Goal: Task Accomplishment & Management: Manage account settings

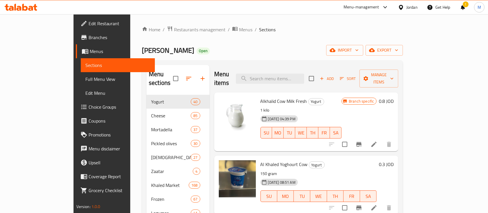
scroll to position [1620, 0]
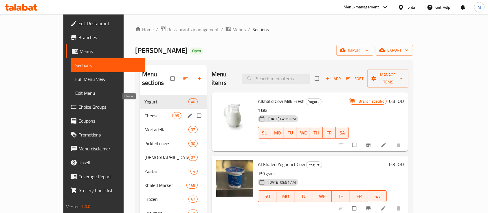
click at [144, 112] on span "Cheese" at bounding box center [158, 115] width 28 height 7
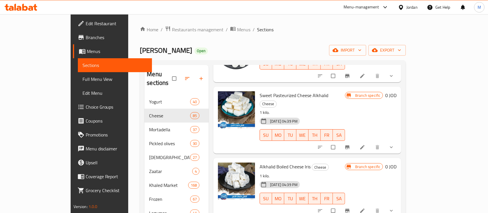
scroll to position [231, 0]
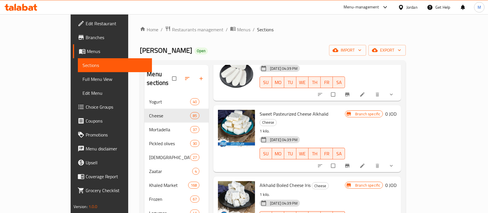
click at [394, 163] on icon "show more" at bounding box center [391, 166] width 6 height 6
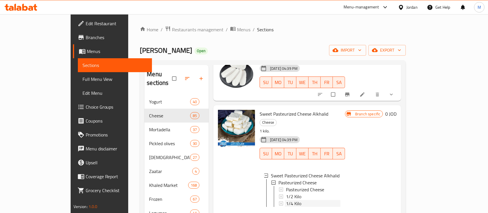
click at [340, 200] on div "1/4 Kilo" at bounding box center [313, 203] width 54 height 7
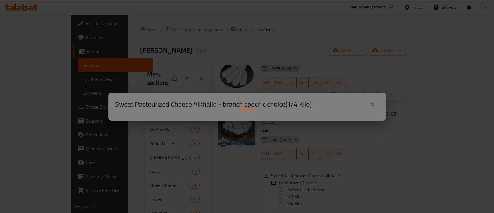
click at [372, 103] on div at bounding box center [247, 106] width 494 height 213
click at [362, 71] on div at bounding box center [247, 106] width 494 height 213
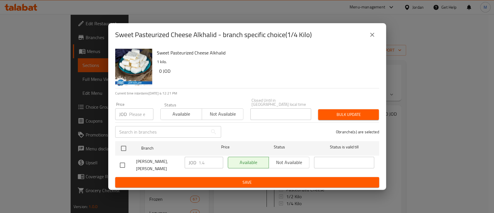
click at [370, 37] on icon "close" at bounding box center [372, 34] width 7 height 7
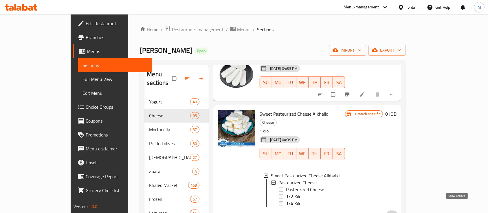
click at [395, 212] on icon "show more" at bounding box center [392, 216] width 6 height 6
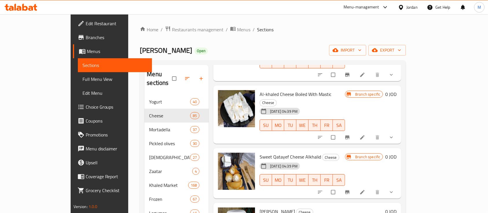
scroll to position [424, 0]
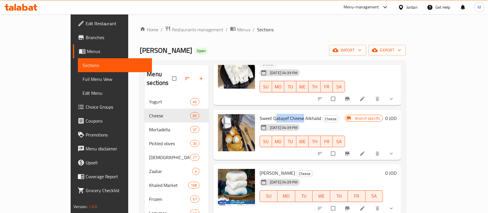
drag, startPoint x: 257, startPoint y: 90, endPoint x: 285, endPoint y: 91, distance: 28.1
click at [285, 114] on span "Sweet Qatayef Cheese Alkhalid" at bounding box center [289, 118] width 61 height 9
copy span "atayef Cheese"
drag, startPoint x: 255, startPoint y: 94, endPoint x: 286, endPoint y: 94, distance: 31.0
click at [286, 114] on span "Sweet Qatayef Cheese Alkhalid" at bounding box center [289, 118] width 61 height 9
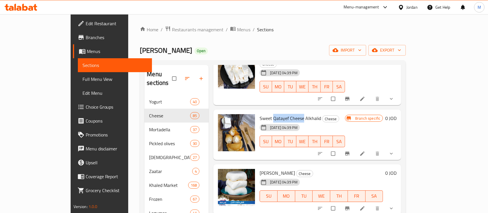
copy span "Qatayef Cheese"
click at [220, 116] on button "upload picture" at bounding box center [226, 122] width 12 height 12
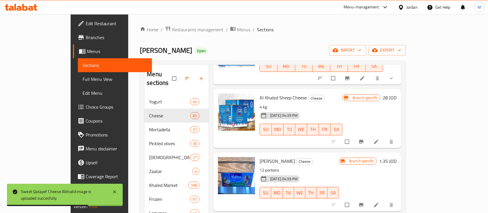
scroll to position [655, 0]
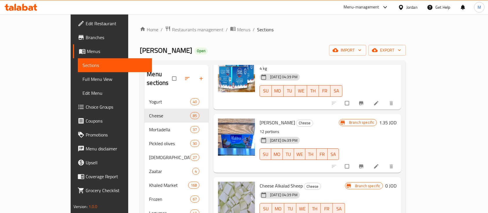
click at [271, 118] on span "Cheese Halibana" at bounding box center [276, 122] width 35 height 9
copy h6 "Cheese Halibana"
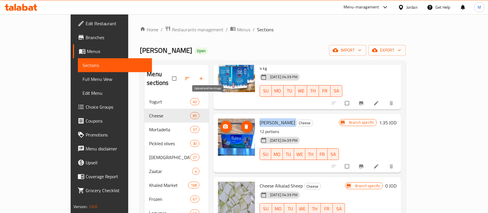
click at [220, 121] on button "upload picture" at bounding box center [226, 127] width 12 height 12
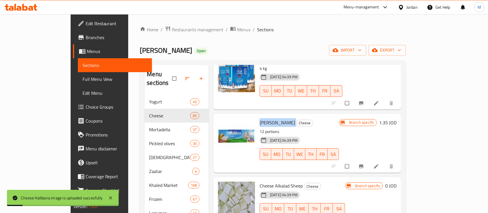
click at [314, 128] on p "12 portions" at bounding box center [298, 131] width 79 height 7
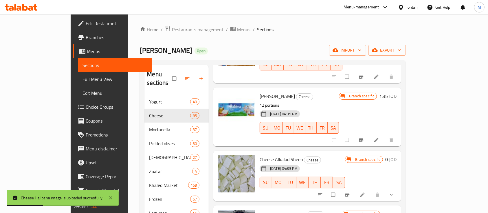
scroll to position [694, 0]
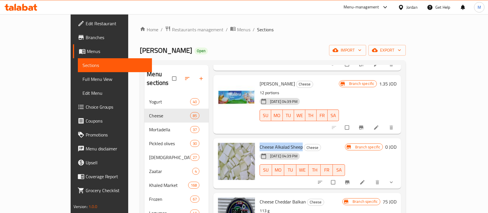
drag, startPoint x: 242, startPoint y: 121, endPoint x: 284, endPoint y: 121, distance: 42.2
click at [284, 143] on h6 "Cheese Alkalad Sheep Cheese" at bounding box center [301, 147] width 85 height 8
copy span "Cheese Alkalad Sheep"
click at [220, 145] on button "upload picture" at bounding box center [226, 151] width 12 height 12
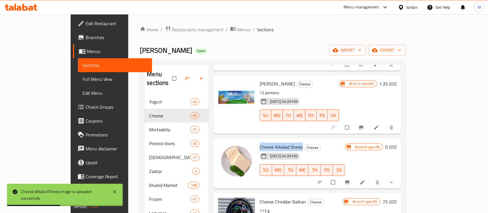
scroll to position [655, 0]
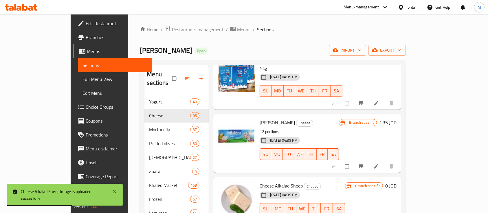
click at [321, 189] on div "31-08-2024 04:39 PM SU MO TU WE TH FR SA" at bounding box center [302, 204] width 90 height 31
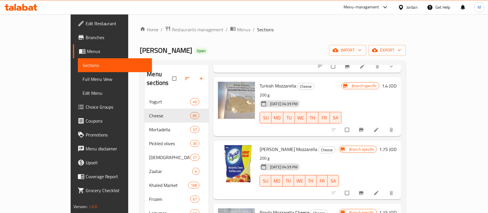
scroll to position [1388, 0]
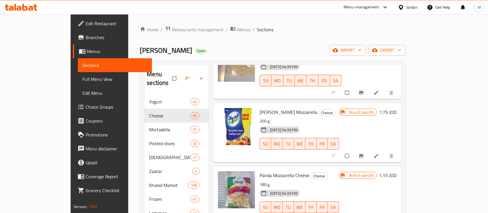
click at [287, 171] on span "Panda Mozzarella Cheese" at bounding box center [284, 175] width 50 height 9
copy h6 "Panda Mozzarella Cheese"
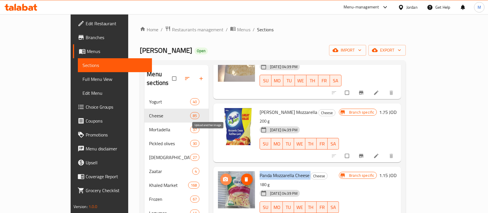
click at [222, 176] on icon "upload picture" at bounding box center [225, 179] width 6 height 6
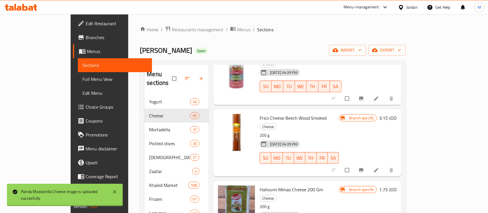
scroll to position [1581, 0]
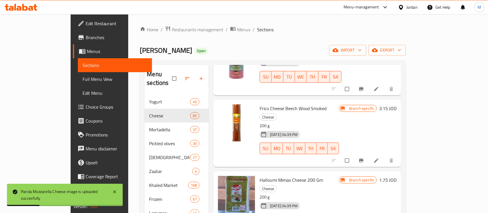
click at [259, 175] on span "Halloumi Mimas Cheese 200 Gm" at bounding box center [290, 179] width 63 height 9
copy h6 "Halloumi Mimas Cheese 200 Gm"
click at [259, 175] on span "Halloumi Mimas Cheese 200 Gm" at bounding box center [290, 179] width 63 height 9
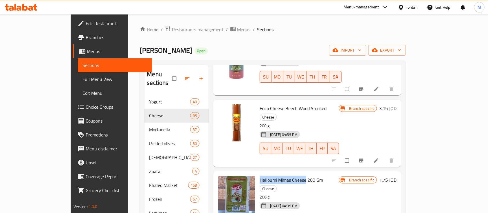
drag, startPoint x: 242, startPoint y: 121, endPoint x: 289, endPoint y: 124, distance: 46.4
click at [289, 175] on span "Halloumi Mimas Cheese 200 Gm" at bounding box center [290, 179] width 63 height 9
click at [337, 176] on h6 "Halloumi Mimas Cheese 200 Gm Cheese" at bounding box center [298, 184] width 79 height 16
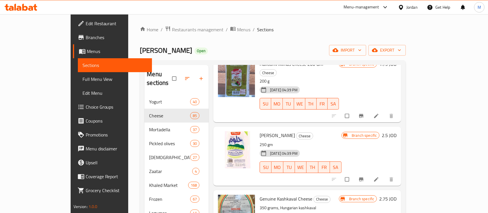
scroll to position [1736, 0]
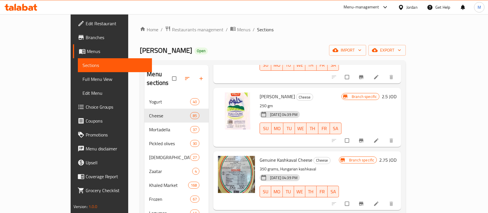
click at [259, 155] on span "Genuine Kashkaval Cheese" at bounding box center [285, 159] width 53 height 9
copy h6 "Genuine Kashkaval Cheese"
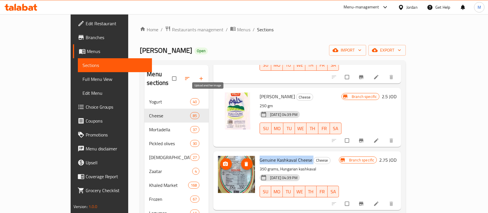
click at [222, 161] on icon "upload picture" at bounding box center [225, 164] width 6 height 6
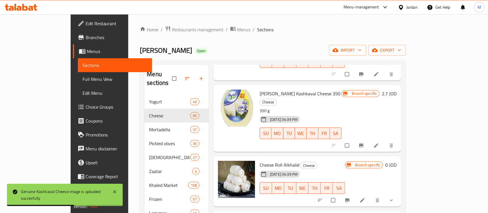
scroll to position [1967, 0]
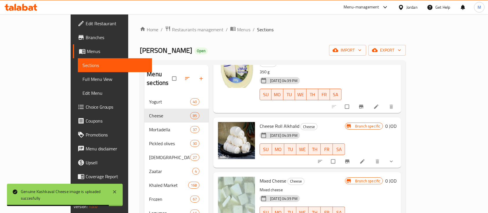
click at [259, 176] on span "Mixed Cheese" at bounding box center [272, 180] width 27 height 9
copy h6 "Mixed Cheese"
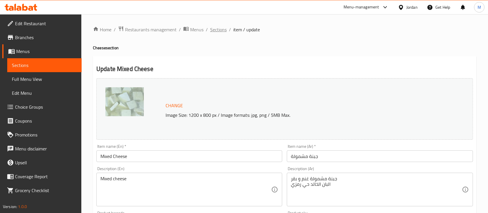
click at [214, 30] on span "Sections" at bounding box center [218, 29] width 16 height 7
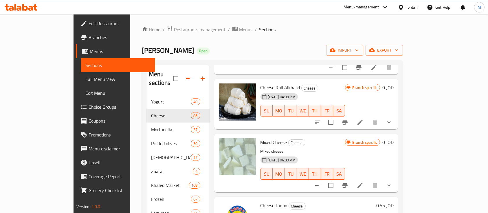
scroll to position [1967, 0]
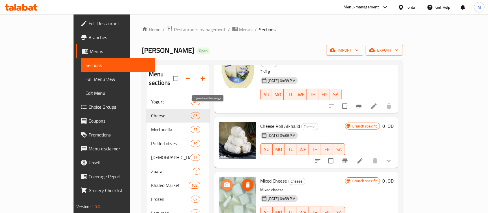
click at [224, 182] on icon "upload picture" at bounding box center [227, 184] width 6 height 5
click at [223, 181] on icon "upload picture" at bounding box center [226, 184] width 7 height 7
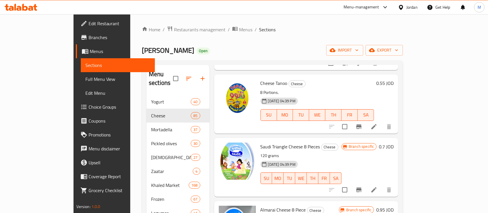
scroll to position [2121, 0]
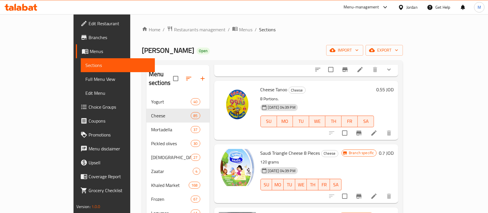
click at [281, 211] on span "Almarai Cheese 8 Piece" at bounding box center [282, 215] width 45 height 9
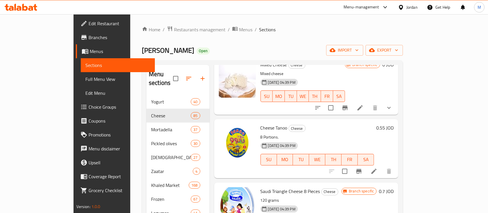
scroll to position [2083, 0]
copy h6 "Almarai Cheese 8 Piece"
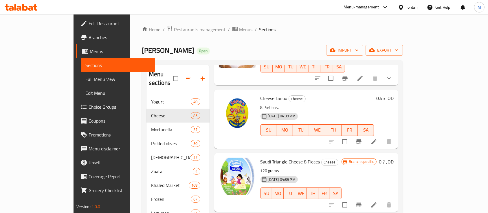
scroll to position [2121, 0]
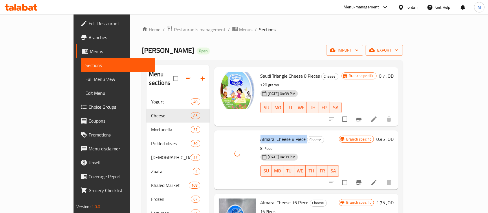
scroll to position [2198, 0]
click at [260, 198] on span "Almarai Cheese 16 Piece" at bounding box center [284, 202] width 48 height 9
copy h6 "Almarai Cheese 16 Piece"
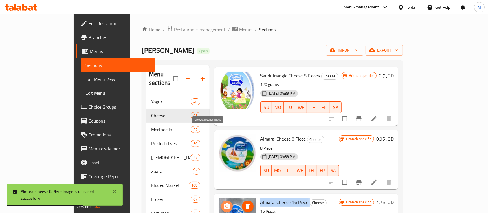
click at [223, 202] on icon "upload picture" at bounding box center [226, 205] width 7 height 7
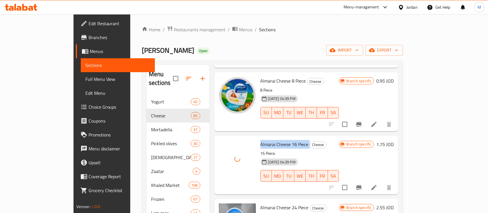
scroll to position [2275, 0]
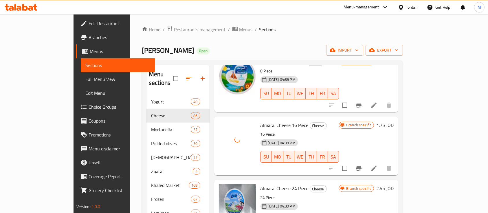
click at [260, 184] on span "Almarai Cheese 24 Piece" at bounding box center [284, 188] width 48 height 9
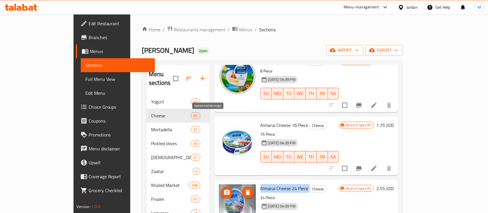
click at [223, 189] on icon "upload picture" at bounding box center [226, 192] width 7 height 7
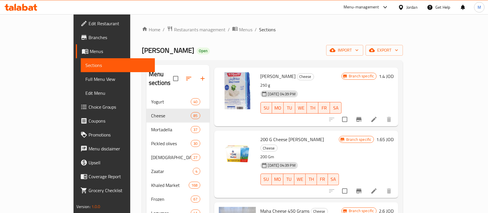
scroll to position [3587, 0]
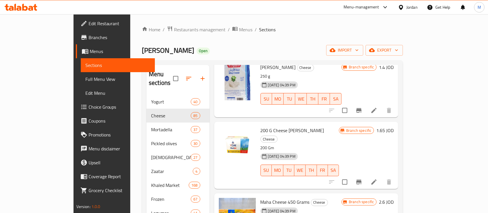
click at [260, 197] on span "Maha Cheese 450 Grams" at bounding box center [284, 201] width 49 height 9
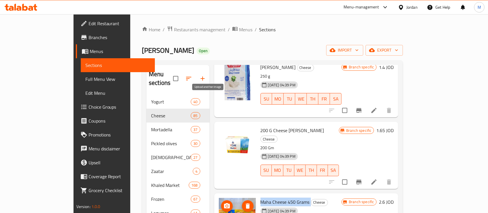
click at [223, 202] on icon "upload picture" at bounding box center [226, 205] width 7 height 7
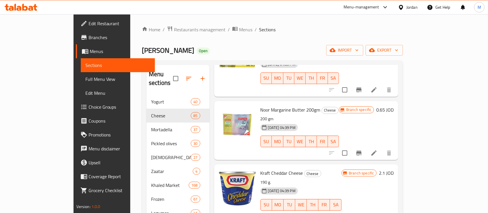
scroll to position [4782, 0]
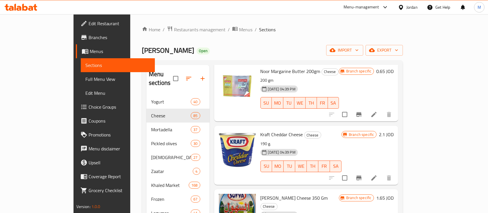
click at [260, 193] on span "Sofya Sohoul Cheese 350 Gm" at bounding box center [293, 197] width 67 height 9
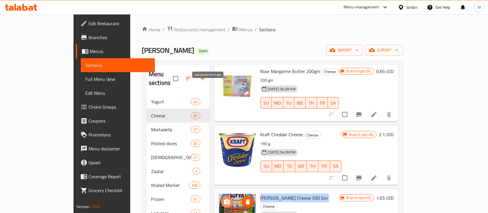
click at [223, 198] on icon "upload picture" at bounding box center [226, 201] width 7 height 7
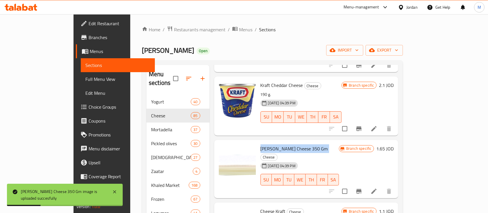
scroll to position [4834, 0]
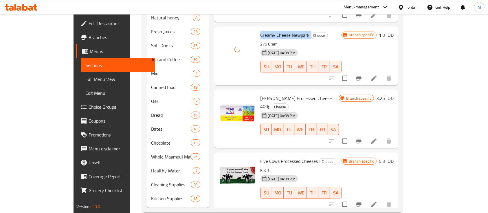
scroll to position [239, 0]
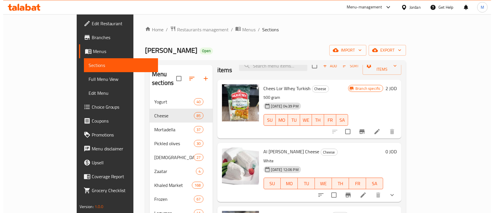
scroll to position [0, 0]
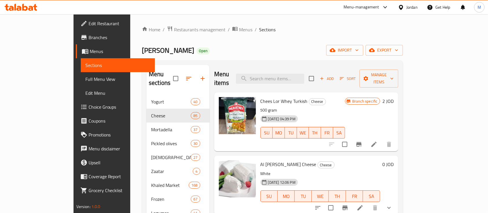
click at [258, 96] on div "Chees Lor Whey Turkish Cheese 500 gram 31-08-2024 04:39 PM SU MO TU WE TH FR SA" at bounding box center [302, 122] width 89 height 54
click at [260, 97] on span "Chees Lor Whey Turkish" at bounding box center [283, 101] width 47 height 9
click at [223, 102] on icon "upload picture" at bounding box center [226, 105] width 7 height 7
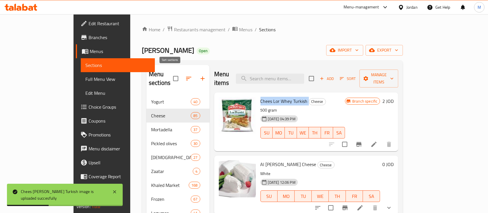
click at [185, 75] on icon "button" at bounding box center [188, 78] width 7 height 7
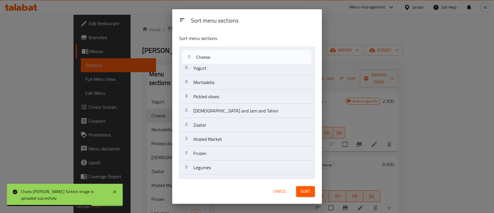
drag, startPoint x: 199, startPoint y: 71, endPoint x: 203, endPoint y: 57, distance: 14.4
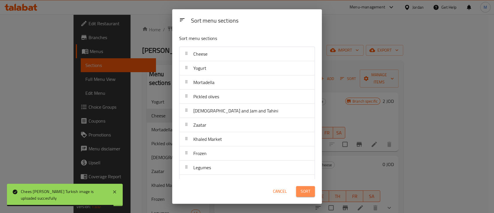
click at [308, 191] on span "Sort" at bounding box center [306, 190] width 10 height 7
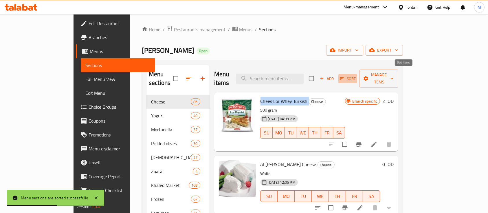
click at [356, 75] on span "Sort" at bounding box center [348, 78] width 16 height 7
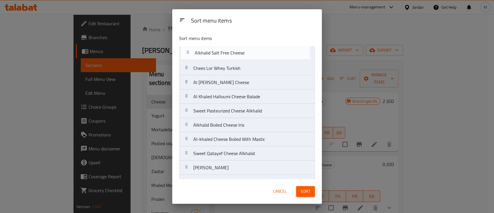
drag, startPoint x: 275, startPoint y: 98, endPoint x: 277, endPoint y: 53, distance: 44.9
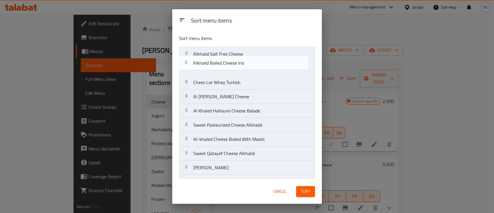
drag, startPoint x: 282, startPoint y: 125, endPoint x: 282, endPoint y: 61, distance: 63.9
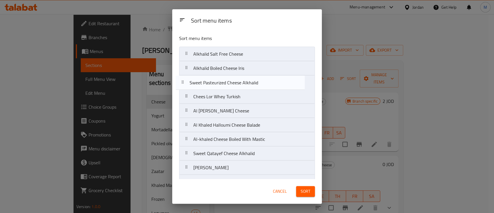
drag, startPoint x: 285, startPoint y: 124, endPoint x: 281, endPoint y: 80, distance: 43.6
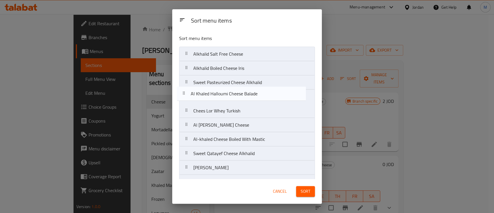
drag, startPoint x: 282, startPoint y: 126, endPoint x: 279, endPoint y: 97, distance: 29.3
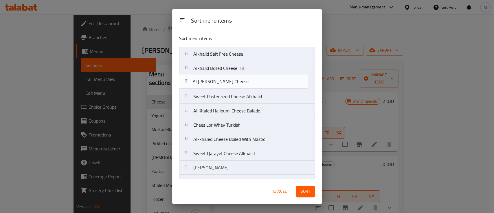
drag, startPoint x: 275, startPoint y: 128, endPoint x: 274, endPoint y: 84, distance: 44.6
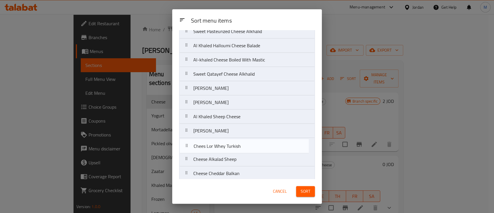
drag, startPoint x: 262, startPoint y: 126, endPoint x: 263, endPoint y: 149, distance: 22.9
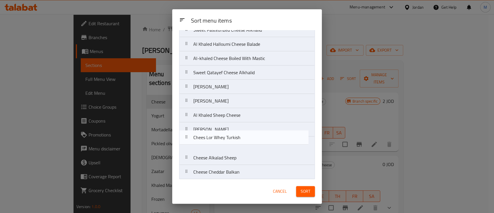
scroll to position [67, 0]
drag, startPoint x: 254, startPoint y: 147, endPoint x: 254, endPoint y: 133, distance: 13.6
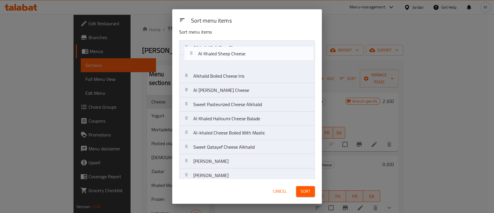
scroll to position [0, 0]
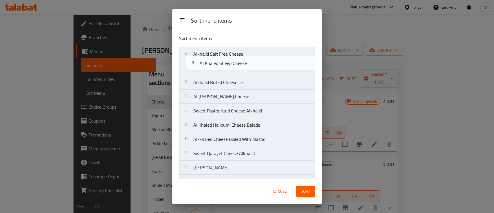
drag, startPoint x: 250, startPoint y: 118, endPoint x: 257, endPoint y: 65, distance: 53.6
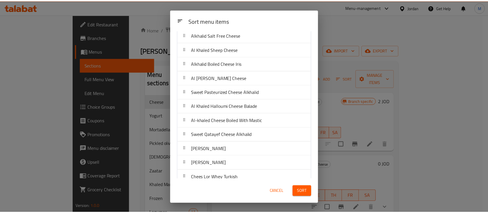
scroll to position [38, 0]
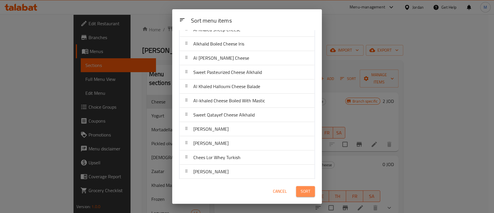
click at [301, 192] on span "Sort" at bounding box center [306, 190] width 10 height 7
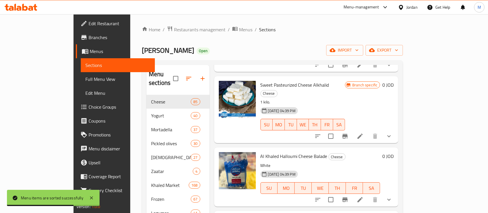
scroll to position [270, 0]
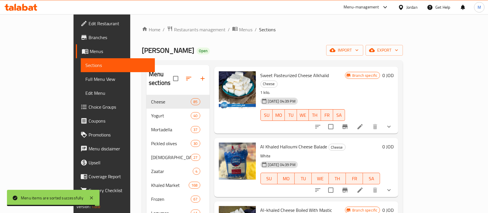
click at [299, 142] on span "Al Khaled Halloumi Cheese Balade" at bounding box center [293, 146] width 67 height 9
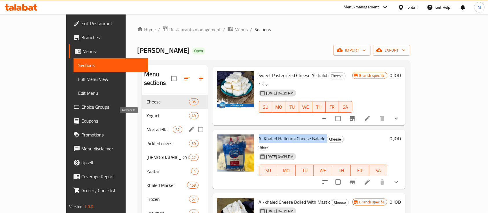
click at [146, 126] on span "Mortadella" at bounding box center [159, 129] width 26 height 7
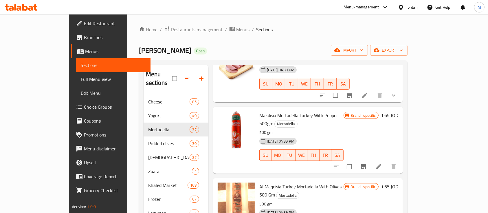
scroll to position [810, 0]
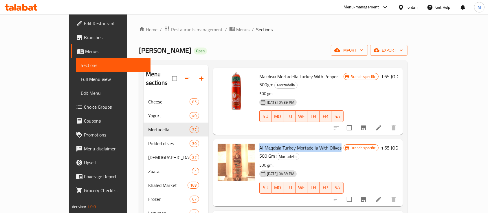
drag, startPoint x: 242, startPoint y: 106, endPoint x: 323, endPoint y: 109, distance: 81.9
click at [323, 141] on div "Al Maqdisia Turkey Mortadella With Olives 500 Gm Mortadella 500 gm. 31-08-2024 …" at bounding box center [301, 172] width 89 height 62
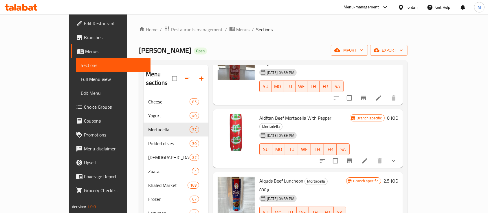
scroll to position [1003, 0]
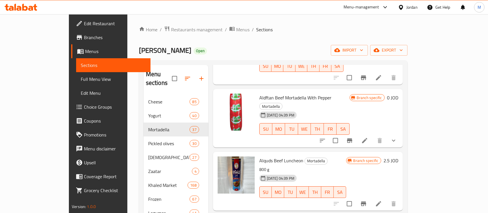
click at [263, 156] on span "Alquds Beef Luncheon" at bounding box center [281, 160] width 44 height 9
click at [220, 161] on span "upload picture" at bounding box center [226, 164] width 12 height 7
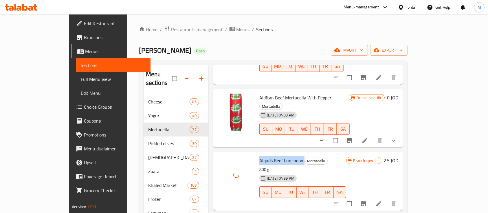
scroll to position [1041, 0]
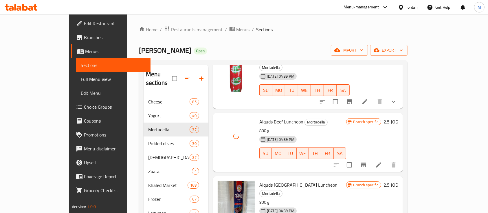
click at [259, 180] on span "Alquds Turkey Luncheon" at bounding box center [298, 184] width 78 height 9
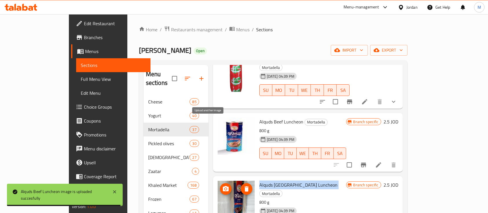
click at [223, 186] on icon "upload picture" at bounding box center [226, 188] width 6 height 5
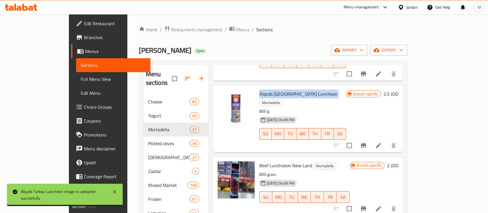
scroll to position [1118, 0]
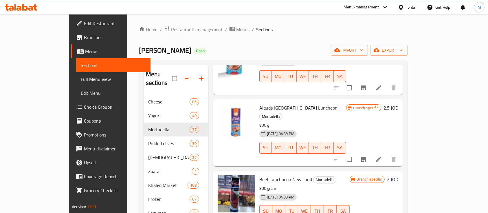
click at [259, 175] on span "Beef Lunchoeon New Land" at bounding box center [285, 179] width 53 height 9
drag, startPoint x: 245, startPoint y: 106, endPoint x: 292, endPoint y: 106, distance: 46.6
click at [292, 175] on span "Beef Lunchoeon New Land" at bounding box center [285, 179] width 53 height 9
click at [220, 177] on button "upload picture" at bounding box center [226, 183] width 12 height 12
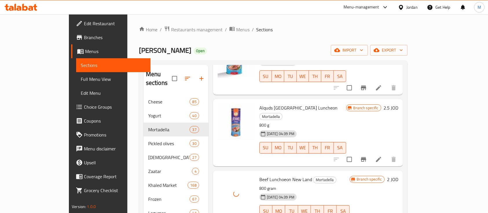
click at [305, 185] on p "800 gram" at bounding box center [304, 188] width 90 height 7
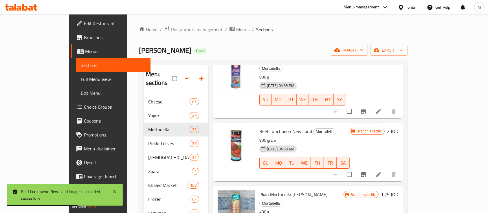
scroll to position [1157, 0]
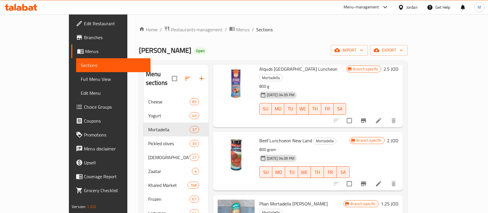
click at [263, 199] on span "Plian Mortadella Al Nemeh" at bounding box center [293, 203] width 68 height 9
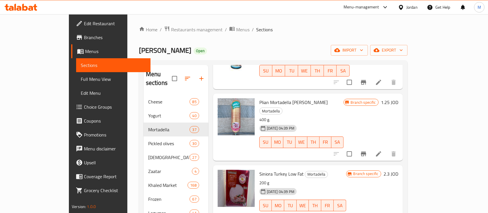
scroll to position [1273, 0]
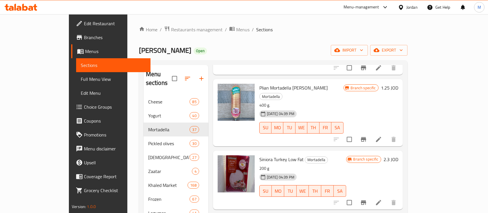
drag, startPoint x: 243, startPoint y: 139, endPoint x: 253, endPoint y: 139, distance: 9.9
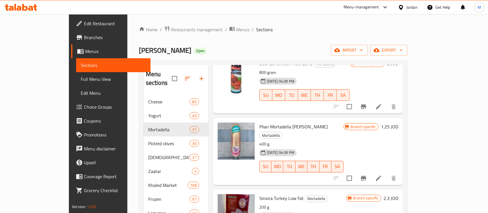
click at [259, 194] on span "Siniora Turkey Low Fat" at bounding box center [281, 198] width 44 height 9
click at [222, 198] on icon "upload picture" at bounding box center [225, 201] width 7 height 7
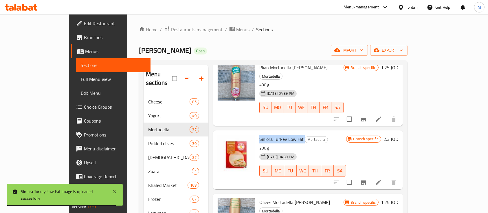
scroll to position [1273, 0]
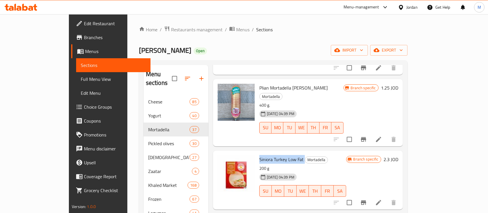
click at [261, 155] on span "Siniora Turkey Low Fat" at bounding box center [281, 159] width 44 height 9
drag, startPoint x: 277, startPoint y: 142, endPoint x: 296, endPoint y: 141, distance: 19.1
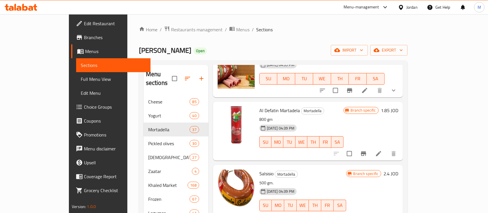
scroll to position [1736, 0]
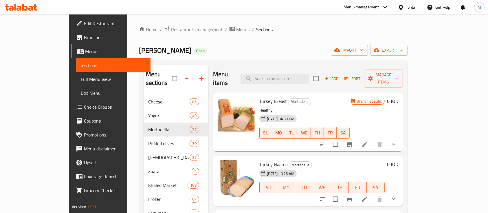
scroll to position [0, 0]
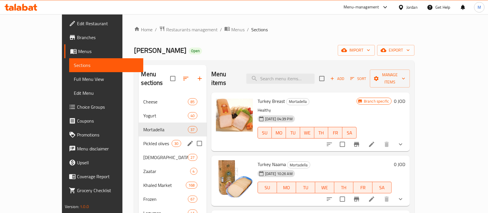
click at [143, 140] on span "Pickled olives" at bounding box center [157, 143] width 28 height 7
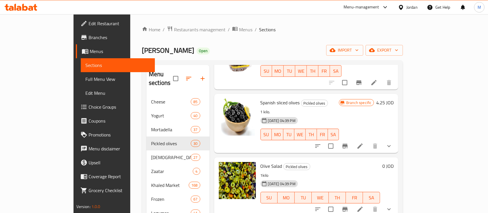
scroll to position [926, 0]
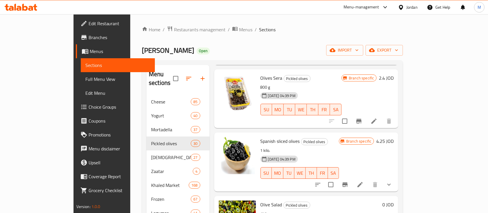
click at [260, 200] on span "Olive Salad" at bounding box center [271, 204] width 22 height 9
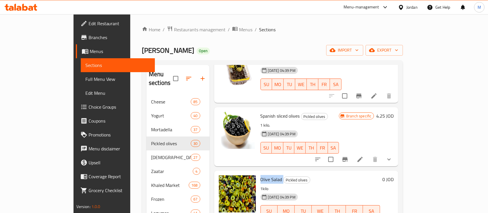
scroll to position [964, 0]
